Goal: Task Accomplishment & Management: Use online tool/utility

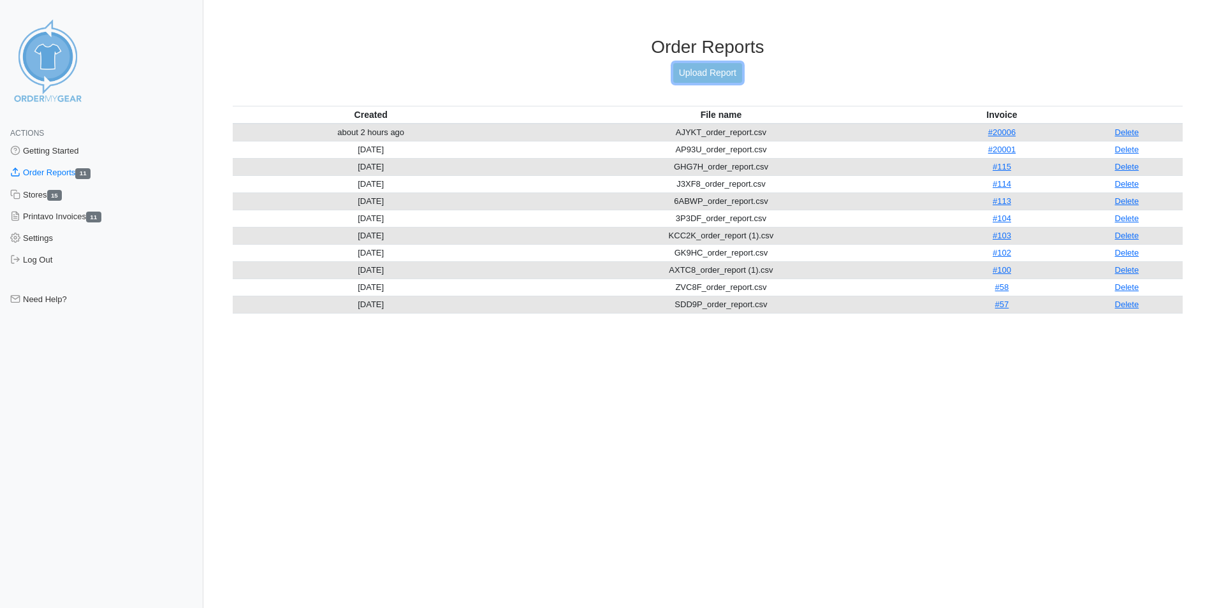
click at [695, 71] on link "Upload Report" at bounding box center [707, 73] width 69 height 20
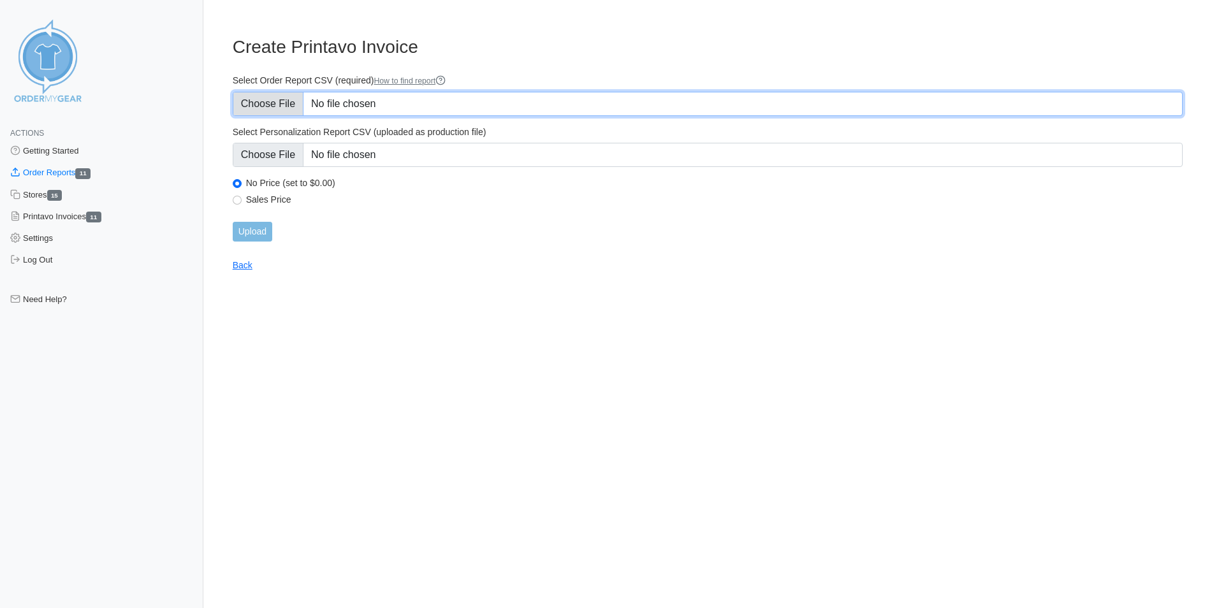
click at [282, 102] on input "Select Order Report CSV (required) How to find report" at bounding box center [708, 104] width 950 height 24
type input "C:\fakepath\4QQX7_order_report.csv"
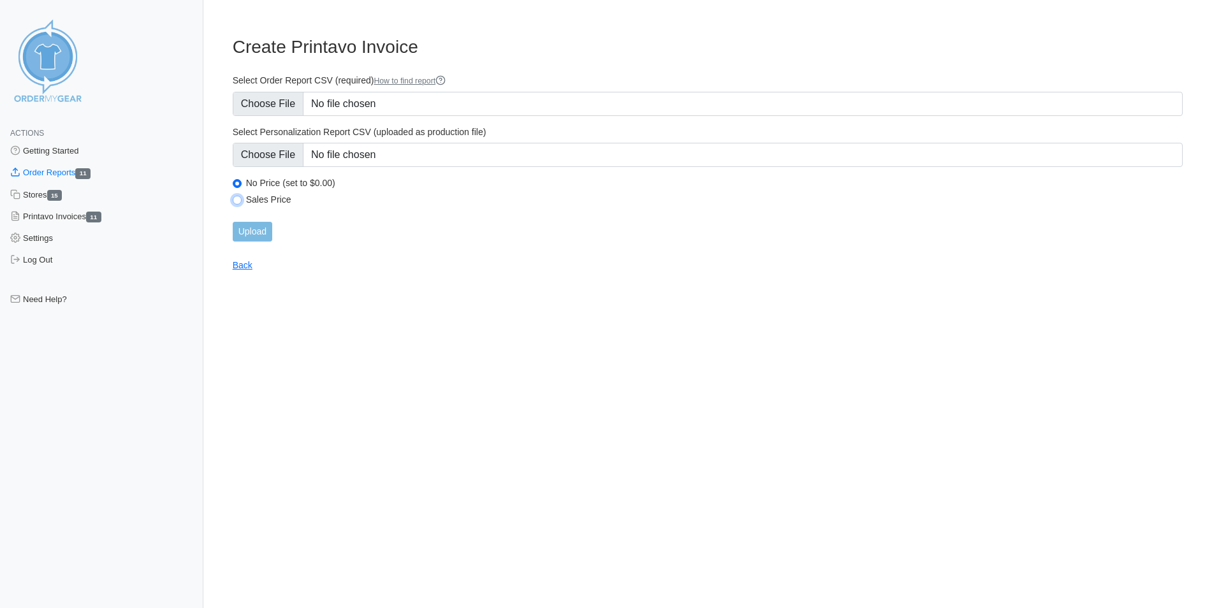
click at [235, 201] on input "Sales Price" at bounding box center [237, 200] width 9 height 9
radio input "true"
click at [260, 241] on input "Upload" at bounding box center [253, 232] width 40 height 20
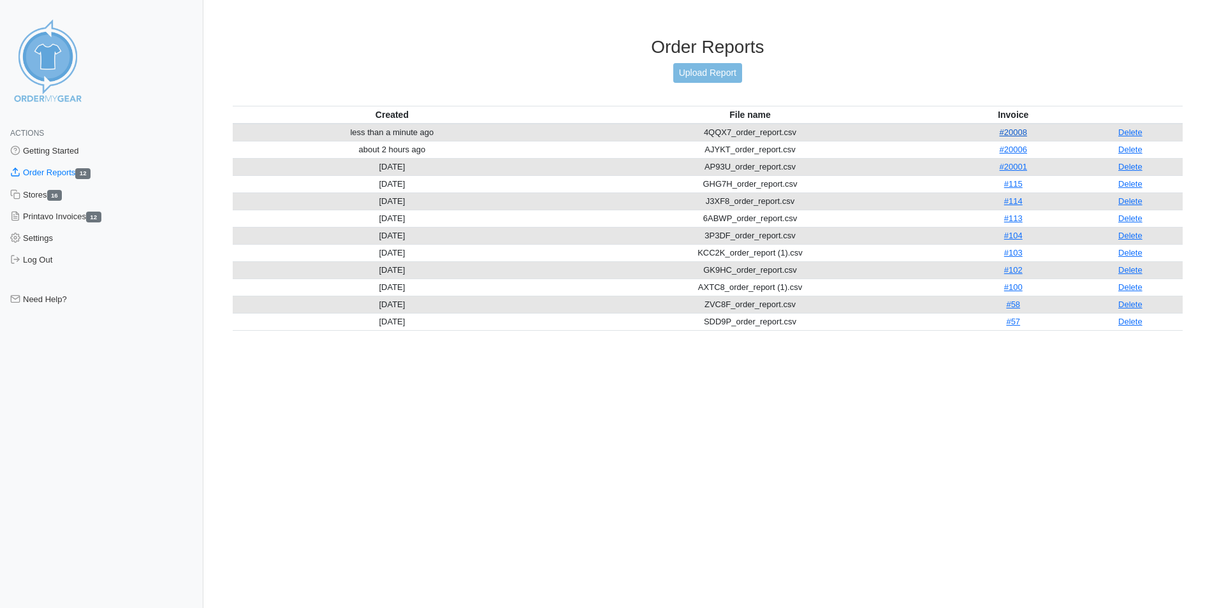
click at [1012, 132] on link "#20008" at bounding box center [1013, 133] width 27 height 10
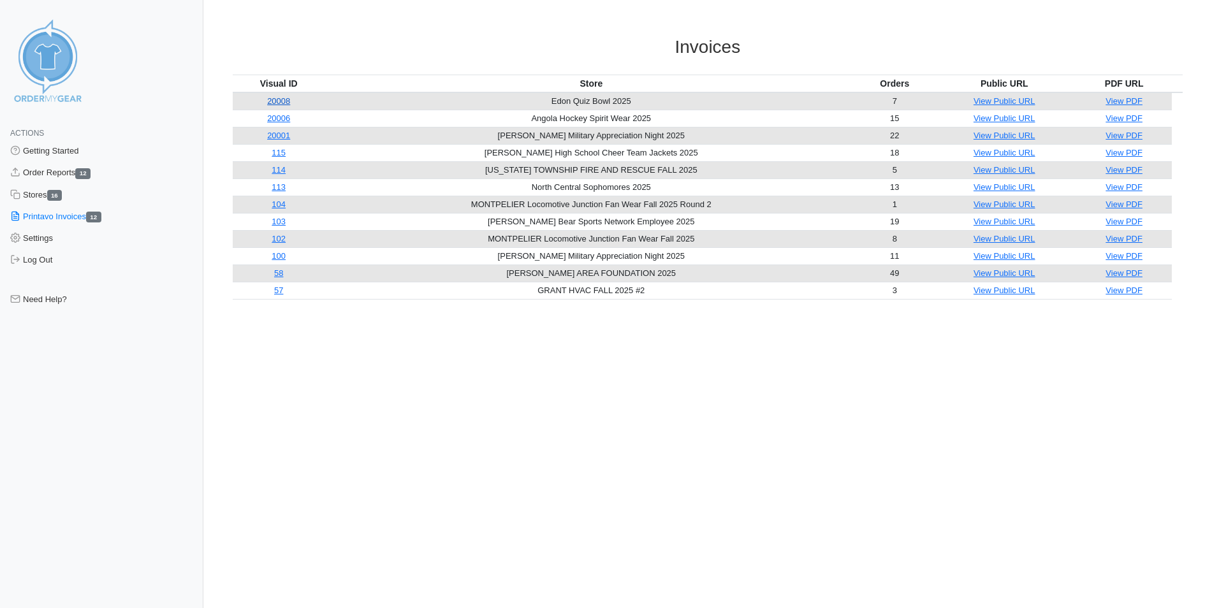
click at [284, 103] on link "20008" at bounding box center [278, 101] width 23 height 10
